Goal: Task Accomplishment & Management: Use online tool/utility

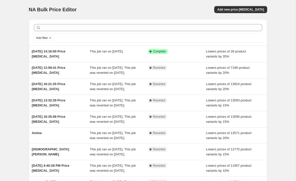
click at [206, 11] on span "Add new price [MEDICAL_DATA]" at bounding box center [240, 10] width 47 height 4
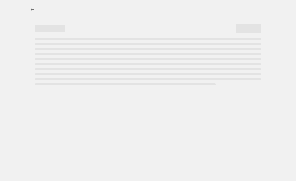
select select "percentage"
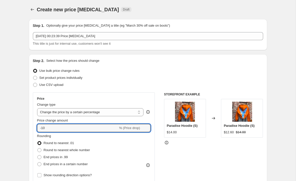
click at [111, 126] on input "-10" at bounding box center [77, 128] width 81 height 8
click at [150, 124] on div "-10 % (Price drop)" at bounding box center [94, 128] width 114 height 8
click at [147, 125] on icon at bounding box center [146, 126] width 5 height 5
click at [147, 124] on icon at bounding box center [146, 126] width 5 height 5
click at [148, 124] on icon at bounding box center [146, 126] width 5 height 5
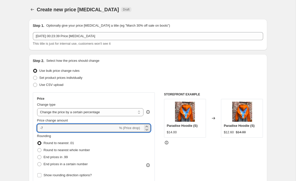
click at [147, 131] on icon at bounding box center [146, 129] width 5 height 5
click at [148, 132] on icon at bounding box center [146, 129] width 5 height 5
click at [148, 131] on icon at bounding box center [146, 129] width 5 height 5
click at [149, 131] on icon at bounding box center [146, 129] width 5 height 5
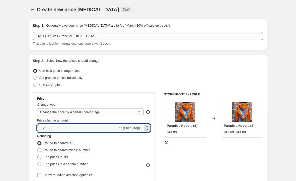
click at [148, 131] on icon at bounding box center [146, 129] width 5 height 5
click at [149, 131] on icon at bounding box center [146, 129] width 5 height 5
click at [149, 129] on icon at bounding box center [146, 129] width 5 height 5
click at [150, 130] on div "-16 % (Price drop)" at bounding box center [94, 128] width 114 height 8
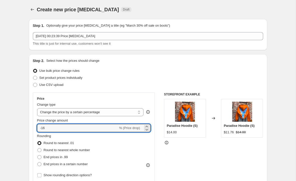
click at [149, 126] on icon at bounding box center [146, 126] width 5 height 5
click at [150, 128] on div "-15 % (Price drop)" at bounding box center [94, 128] width 114 height 8
click at [149, 127] on icon at bounding box center [146, 129] width 5 height 5
click at [150, 127] on div "-16 % (Price drop)" at bounding box center [94, 128] width 114 height 8
click at [149, 130] on icon at bounding box center [146, 129] width 5 height 5
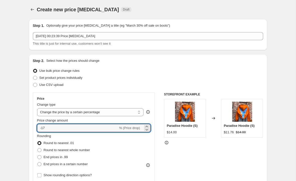
click at [149, 130] on icon at bounding box center [146, 129] width 5 height 5
click at [149, 129] on icon at bounding box center [146, 129] width 5 height 5
click at [150, 129] on div at bounding box center [147, 129] width 6 height 3
click at [150, 130] on div at bounding box center [147, 129] width 6 height 3
click at [150, 131] on div "-21 % (Price drop)" at bounding box center [94, 128] width 114 height 8
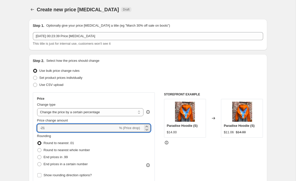
click at [149, 130] on icon at bounding box center [146, 129] width 5 height 5
click at [150, 130] on div "-22 % (Price drop)" at bounding box center [94, 128] width 114 height 8
click at [151, 128] on div "Price Change type Change the price to a certain amount Change the price by a ce…" at bounding box center [94, 137] width 122 height 91
click at [115, 125] on input "-22" at bounding box center [77, 128] width 81 height 8
click at [149, 131] on icon at bounding box center [146, 129] width 5 height 5
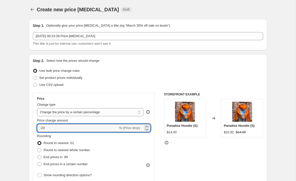
click at [149, 131] on icon at bounding box center [146, 129] width 5 height 5
click at [147, 132] on icon at bounding box center [146, 129] width 5 height 5
type input "-25"
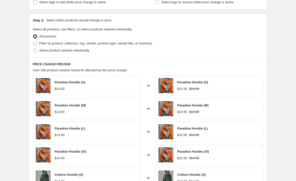
scroll to position [157, 0]
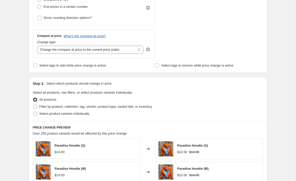
click at [122, 105] on span "Filter by product, collection, tag, vendor, product type, variant title, or inv…" at bounding box center [95, 107] width 113 height 4
click at [33, 105] on input "Filter by product, collection, tag, vendor, product type, variant title, or inv…" at bounding box center [33, 105] width 0 height 0
radio input "true"
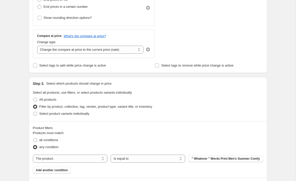
click at [102, 163] on select "The product The product's collection The product's tag The product's vendor The…" at bounding box center [70, 159] width 75 height 8
select select "product_type"
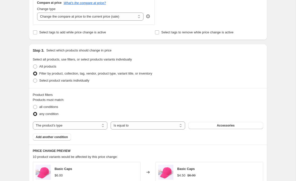
scroll to position [224, 0]
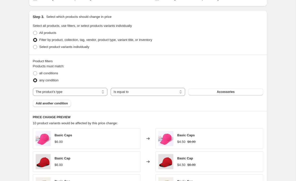
click at [206, 93] on span "Accessories" at bounding box center [226, 92] width 18 height 4
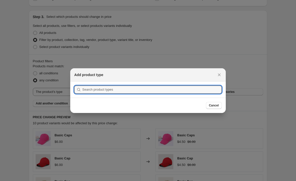
click at [180, 90] on input ":r2f:" at bounding box center [152, 90] width 140 height 8
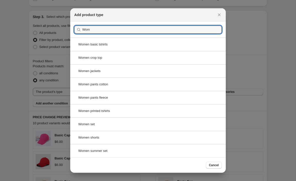
type input "Wom"
click at [160, 58] on div "Women crop top" at bounding box center [148, 57] width 156 height 13
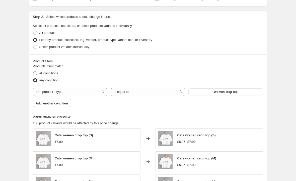
click at [68, 103] on span "Add another condition" at bounding box center [52, 103] width 32 height 4
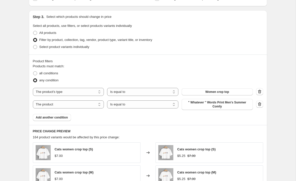
click at [161, 102] on select "Is equal to Is not equal to" at bounding box center [142, 104] width 71 height 8
click at [94, 106] on select "The product The product's collection The product's tag The product's vendor The…" at bounding box center [68, 104] width 71 height 8
click at [95, 106] on select "The product The product's collection The product's tag The product's vendor The…" at bounding box center [68, 104] width 71 height 8
select select "product_type"
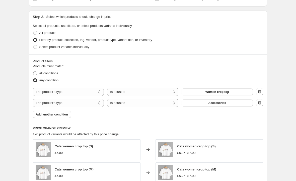
click at [206, 105] on button "Accessories" at bounding box center [217, 102] width 71 height 7
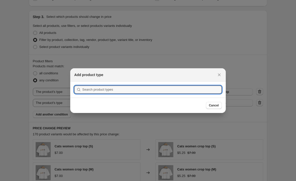
click at [137, 93] on input ":r2l:" at bounding box center [152, 90] width 140 height 8
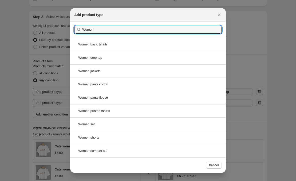
type input "Women"
click at [148, 82] on div "Women pants cotton" at bounding box center [148, 84] width 156 height 13
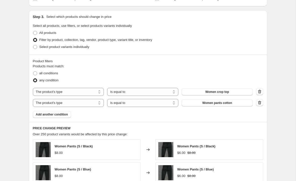
click at [67, 114] on span "Add another condition" at bounding box center [52, 114] width 32 height 4
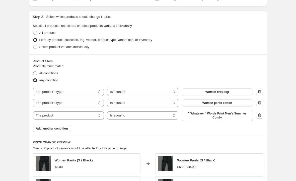
click at [68, 130] on span "Add another condition" at bounding box center [52, 129] width 32 height 4
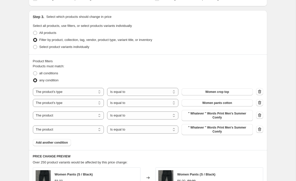
click at [68, 144] on span "Add another condition" at bounding box center [52, 143] width 32 height 4
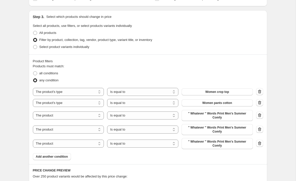
click at [91, 115] on select "The product The product's collection The product's tag The product's vendor The…" at bounding box center [68, 115] width 71 height 8
select select "product_type"
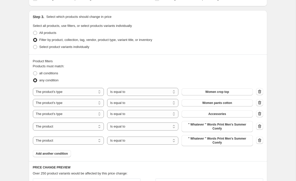
click at [90, 126] on select "The product The product's collection The product's tag The product's vendor The…" at bounding box center [68, 127] width 71 height 8
select select "product_type"
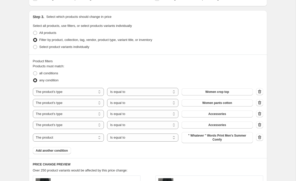
click at [88, 139] on select "The product The product's collection The product's tag The product's vendor The…" at bounding box center [68, 138] width 71 height 8
select select "product_type"
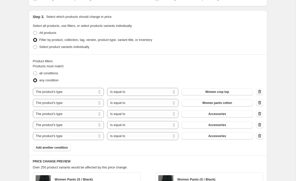
click at [206, 115] on button "Accessories" at bounding box center [217, 113] width 71 height 7
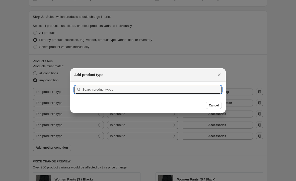
click at [170, 90] on input ":r2v:" at bounding box center [152, 90] width 140 height 8
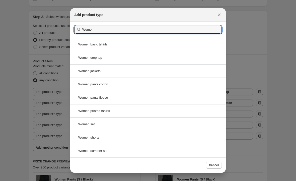
type input "Women"
click at [137, 110] on div "Women printed tshirts" at bounding box center [148, 110] width 156 height 13
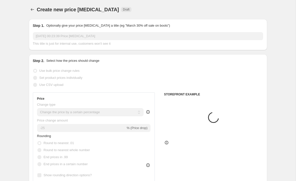
scroll to position [224, 0]
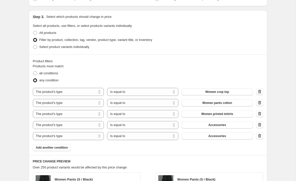
click at [206, 126] on button "Accessories" at bounding box center [217, 125] width 71 height 7
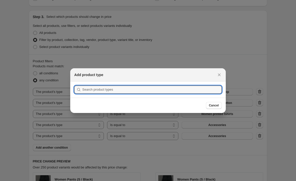
click at [173, 89] on input ":r31:" at bounding box center [152, 90] width 140 height 8
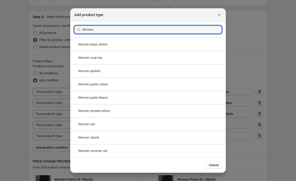
type input "Women"
click at [145, 156] on div "Women summer set" at bounding box center [148, 150] width 156 height 13
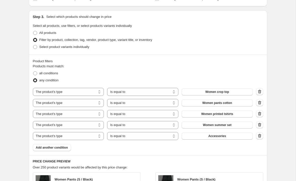
click at [206, 138] on span "Accessories" at bounding box center [217, 136] width 18 height 4
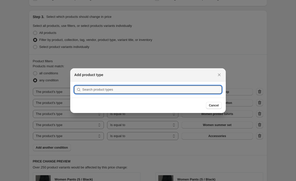
click at [170, 88] on input ":r33:" at bounding box center [152, 90] width 140 height 8
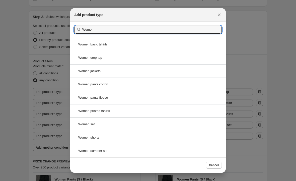
type input "Women"
click at [141, 42] on div "Women basic tshirts" at bounding box center [148, 44] width 156 height 13
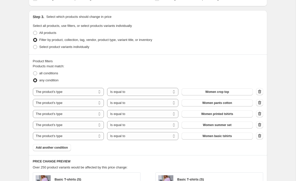
click at [69, 151] on button "Add another condition" at bounding box center [52, 147] width 38 height 7
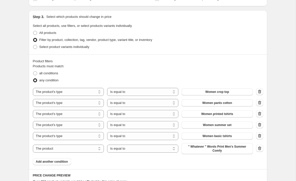
click at [86, 150] on select "The product The product's collection The product's tag The product's vendor The…" at bounding box center [68, 149] width 71 height 8
select select "product_type"
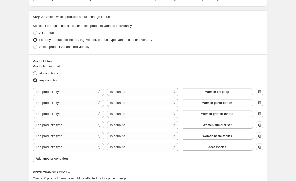
click at [206, 148] on span "Accessories" at bounding box center [217, 147] width 18 height 4
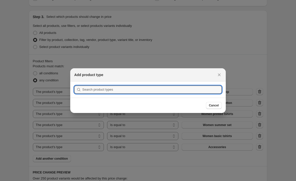
click at [173, 91] on input ":r3d:" at bounding box center [152, 90] width 140 height 8
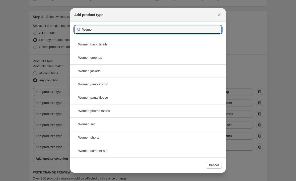
type input "Women"
click at [152, 140] on div "Women shorts" at bounding box center [148, 137] width 156 height 13
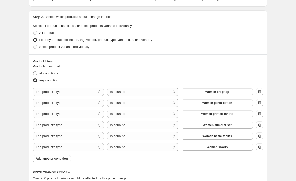
click at [67, 161] on span "Add another condition" at bounding box center [52, 159] width 32 height 4
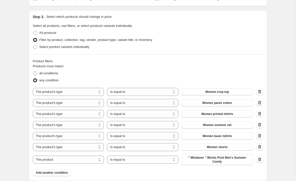
click at [90, 160] on select "The product The product's collection The product's tag The product's vendor The…" at bounding box center [68, 160] width 71 height 8
select select "product_type"
click at [206, 158] on span "Accessories" at bounding box center [217, 158] width 18 height 4
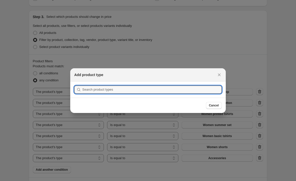
scroll to position [0, 0]
click at [173, 90] on input ":r3j:" at bounding box center [152, 90] width 140 height 8
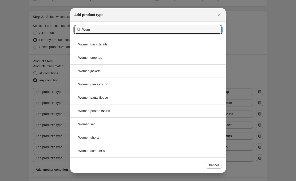
type input "Wom"
click at [206, 146] on div at bounding box center [148, 90] width 296 height 181
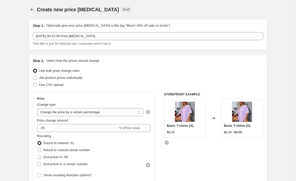
scroll to position [224, 0]
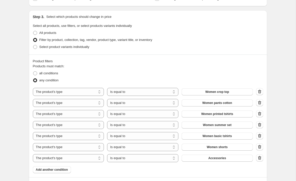
click at [68, 170] on span "Add another condition" at bounding box center [52, 170] width 32 height 4
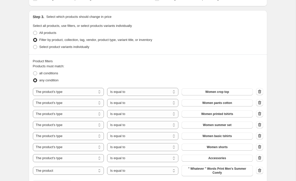
click at [206, 158] on button "Accessories" at bounding box center [217, 158] width 71 height 7
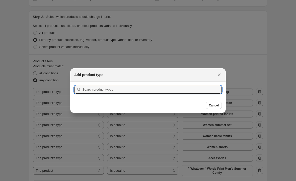
click at [182, 91] on input ":r3j:" at bounding box center [152, 90] width 140 height 8
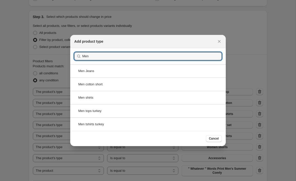
type input "Men"
click at [150, 82] on div "Men cotton short" at bounding box center [148, 84] width 156 height 13
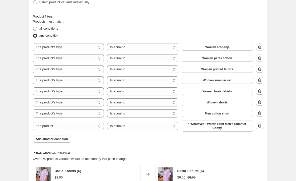
scroll to position [268, 0]
click at [91, 129] on select "The product The product's collection The product's tag The product's vendor The…" at bounding box center [68, 127] width 71 height 8
select select "product_type"
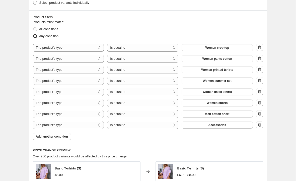
click at [206, 129] on button "Accessories" at bounding box center [217, 125] width 71 height 7
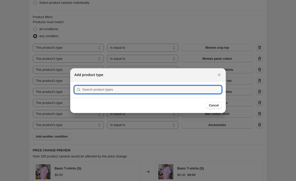
click at [166, 90] on input ":r3r:" at bounding box center [152, 90] width 140 height 8
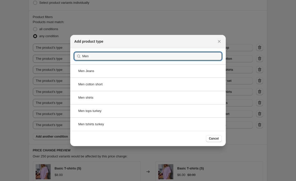
type input "Men"
click at [137, 101] on div "Men shirts" at bounding box center [148, 97] width 156 height 13
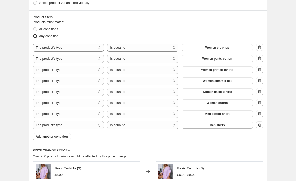
click at [65, 140] on button "Add another condition" at bounding box center [52, 136] width 38 height 7
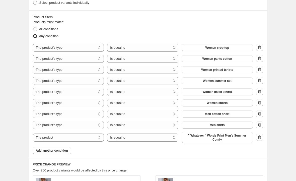
click at [60, 152] on span "Add another condition" at bounding box center [52, 151] width 32 height 4
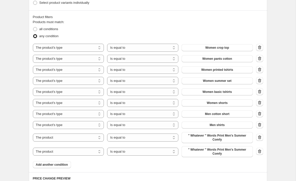
click at [93, 138] on select "The product The product's collection The product's tag The product's vendor The…" at bounding box center [68, 138] width 71 height 8
select select "product_type"
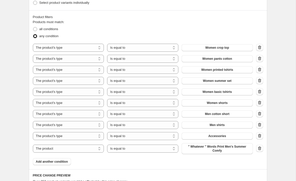
click at [87, 152] on select "The product The product's collection The product's tag The product's vendor The…" at bounding box center [68, 149] width 71 height 8
select select "product_type"
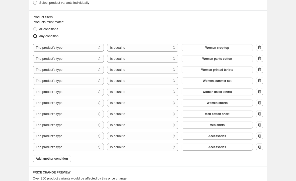
click at [206, 135] on span "Accessories" at bounding box center [217, 136] width 18 height 4
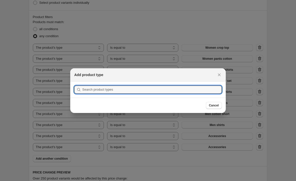
click at [185, 89] on input ":r43:" at bounding box center [152, 90] width 140 height 8
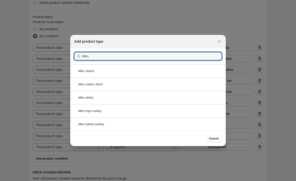
type input "Men"
click at [142, 125] on div "Men tshirts turkey" at bounding box center [148, 124] width 156 height 13
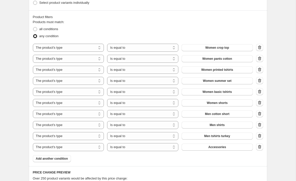
click at [206, 149] on span "Accessories" at bounding box center [217, 147] width 18 height 4
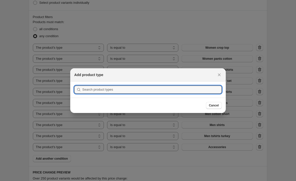
click at [178, 89] on input ":r45:" at bounding box center [152, 90] width 140 height 8
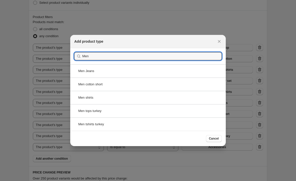
type input "Men"
click at [148, 113] on div "Men tops turkey" at bounding box center [148, 110] width 156 height 13
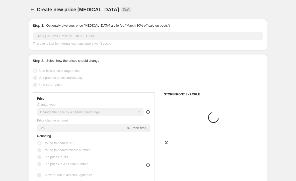
scroll to position [268, 0]
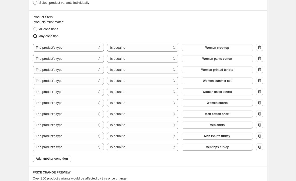
click at [68, 159] on span "Add another condition" at bounding box center [52, 159] width 32 height 4
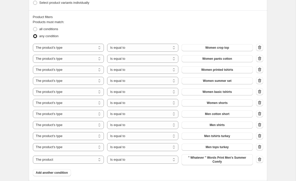
click at [89, 161] on select "The product The product's collection The product's tag The product's vendor The…" at bounding box center [68, 160] width 71 height 8
select select "product_type"
click at [206, 160] on button "Accessories" at bounding box center [217, 158] width 71 height 7
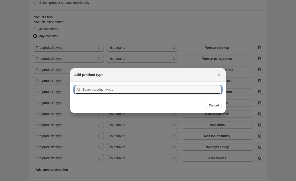
scroll to position [0, 0]
click at [186, 86] on input ":r4d:" at bounding box center [152, 90] width 140 height 8
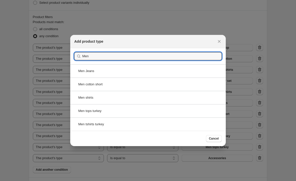
type input "Men"
click at [206, 93] on div at bounding box center [148, 90] width 296 height 181
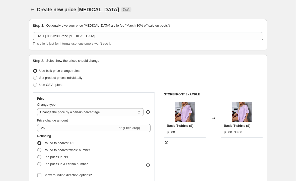
scroll to position [268, 0]
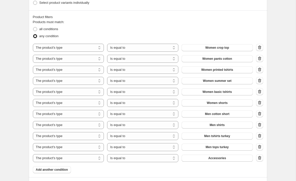
click at [206, 157] on span "Accessories" at bounding box center [217, 158] width 18 height 4
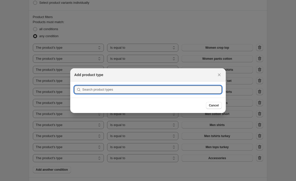
scroll to position [0, 0]
click at [206, 103] on button "Cancel" at bounding box center [214, 105] width 16 height 7
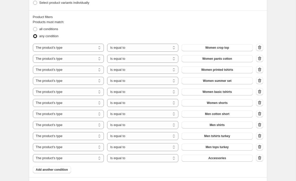
click at [206, 160] on icon "button" at bounding box center [259, 158] width 3 height 4
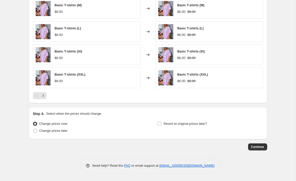
scroll to position [477, 0]
click at [206, 147] on span "Continue" at bounding box center [257, 147] width 13 height 4
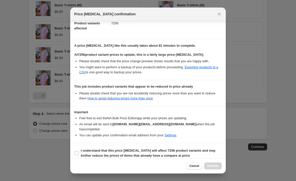
scroll to position [58, 0]
click at [75, 151] on label "I understand that this price [MEDICAL_DATA] will affect 7256 product variants a…" at bounding box center [148, 153] width 148 height 12
click at [75, 151] on input "I understand that this price [MEDICAL_DATA] will affect 7256 product variants a…" at bounding box center [77, 153] width 4 height 4
checkbox input "true"
click at [206, 167] on span "Confirm" at bounding box center [213, 166] width 12 height 4
